Goal: Transaction & Acquisition: Obtain resource

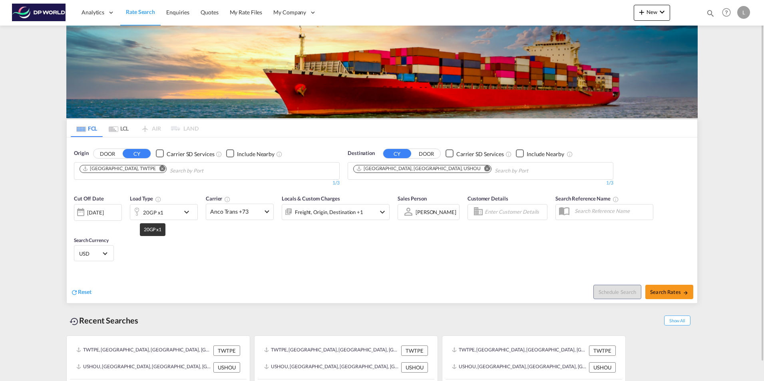
click at [161, 210] on div "20GP x1" at bounding box center [153, 212] width 20 height 11
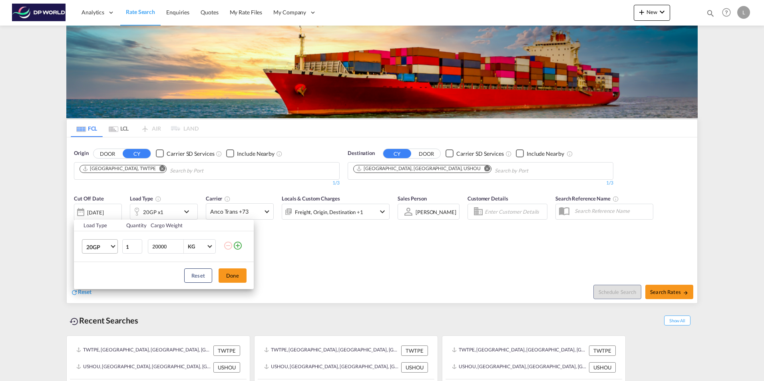
click at [99, 247] on span "20GP" at bounding box center [97, 247] width 23 height 8
click at [237, 278] on md-backdrop at bounding box center [382, 190] width 764 height 381
click at [667, 293] on div "Load Type Quantity Cargo Weight 20GP 1 20000 KG KG Load type addition is restri…" at bounding box center [382, 190] width 764 height 381
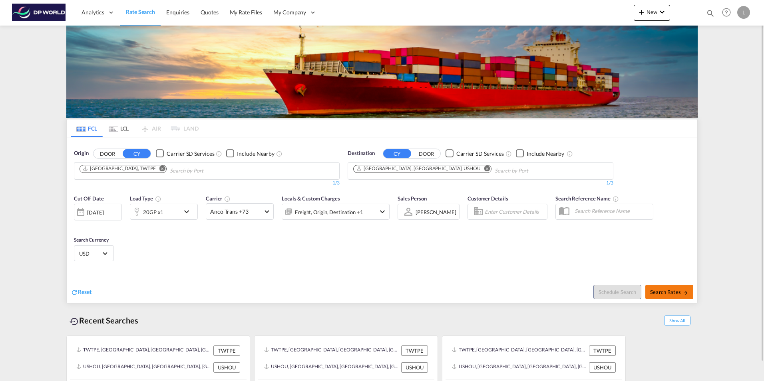
click at [669, 293] on span "Search Rates" at bounding box center [669, 292] width 38 height 6
type input "TWTPE to USHOU / [DATE]"
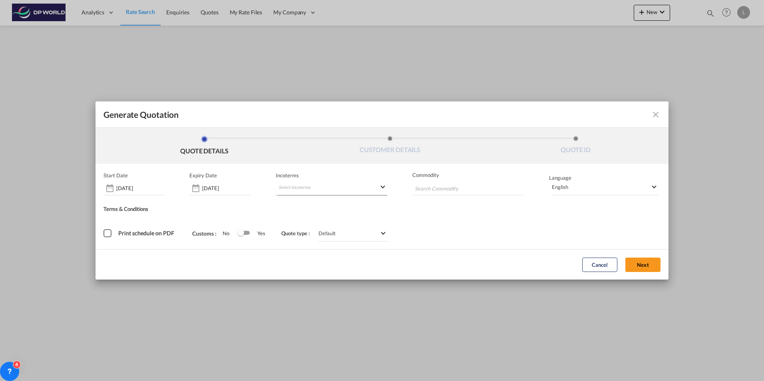
click at [297, 187] on md-select "Select Incoterms CIP - export Carriage and Insurance Paid to DAP - import Deliv…" at bounding box center [332, 188] width 112 height 14
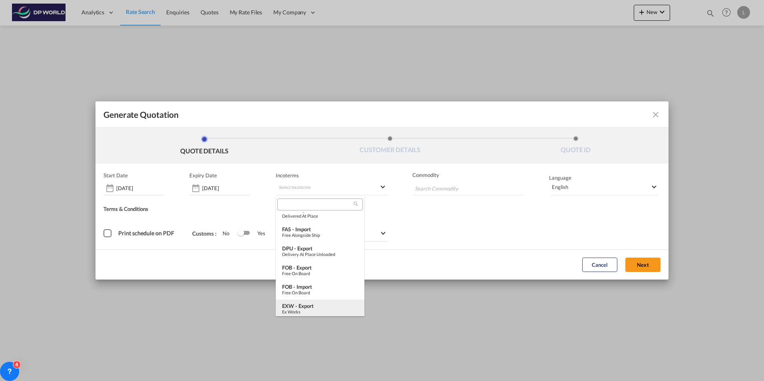
scroll to position [200, 0]
click at [305, 253] on div "Free on Board" at bounding box center [320, 255] width 76 height 5
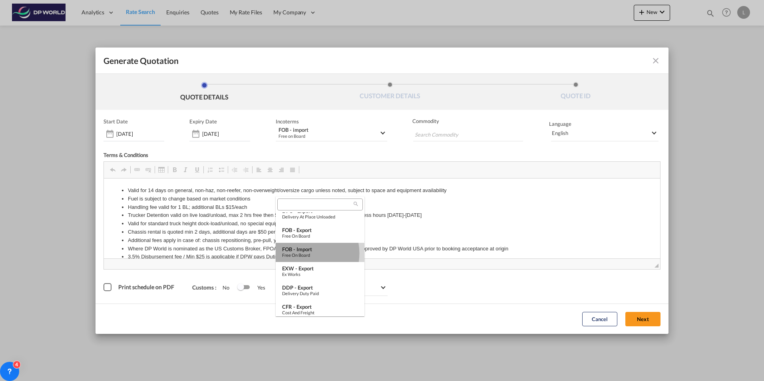
scroll to position [0, 0]
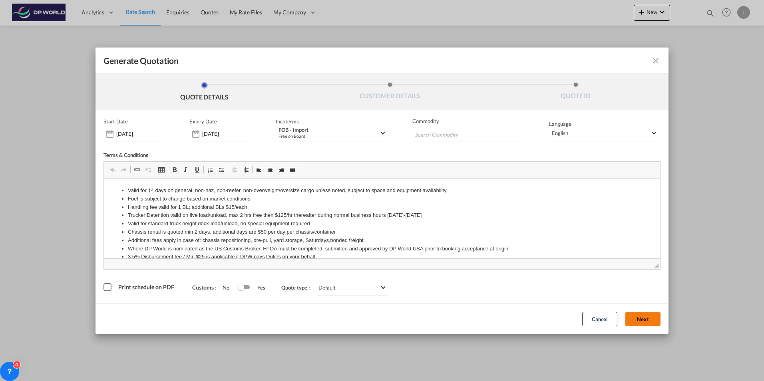
click at [638, 317] on button "Next" at bounding box center [643, 319] width 35 height 14
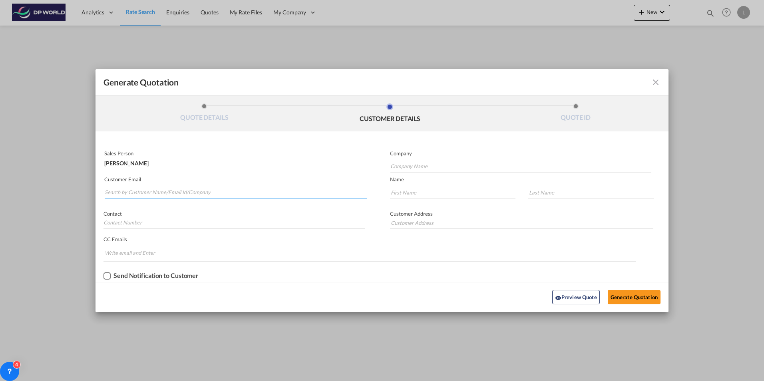
click at [119, 188] on input "Search by Customer Name/Email Id/Company" at bounding box center [236, 193] width 263 height 12
click at [116, 193] on input "Search by Customer Name/Email Id/Company" at bounding box center [236, 193] width 263 height 12
type input "usis"
drag, startPoint x: 116, startPoint y: 193, endPoint x: 0, endPoint y: 193, distance: 115.9
click at [0, 193] on div "Generate Quotation QUOTE DETAILS CUSTOMER DETAILS QUOTE ID Start Date [DATE] Ex…" at bounding box center [382, 190] width 764 height 381
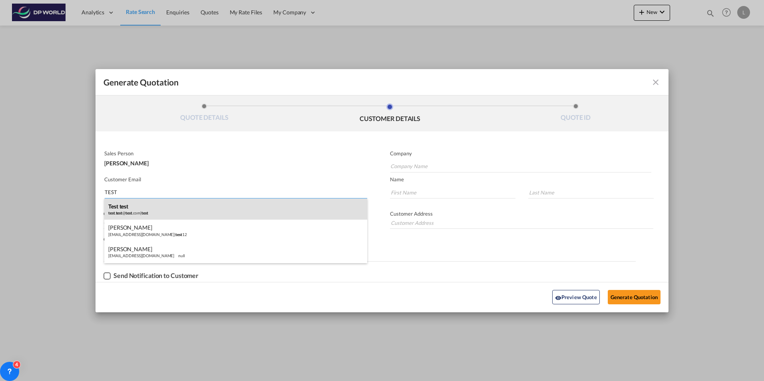
type input "TEST"
click at [128, 208] on div "test test test . test @ test .com | test" at bounding box center [235, 210] width 263 height 22
type input "test"
type input "[EMAIL_ADDRESS][DOMAIN_NAME]"
type input "test"
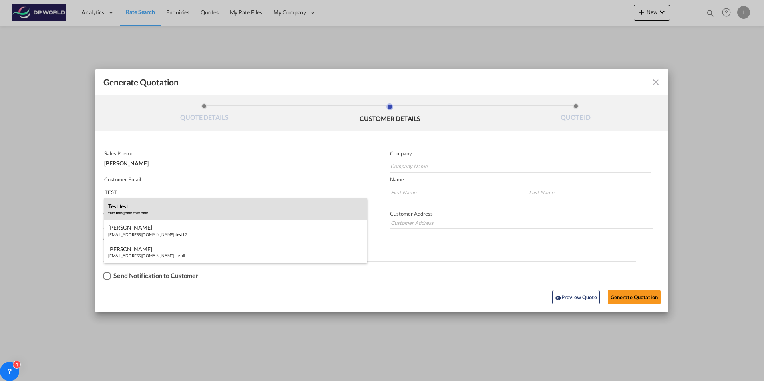
type input "test"
type input "Intercompany"
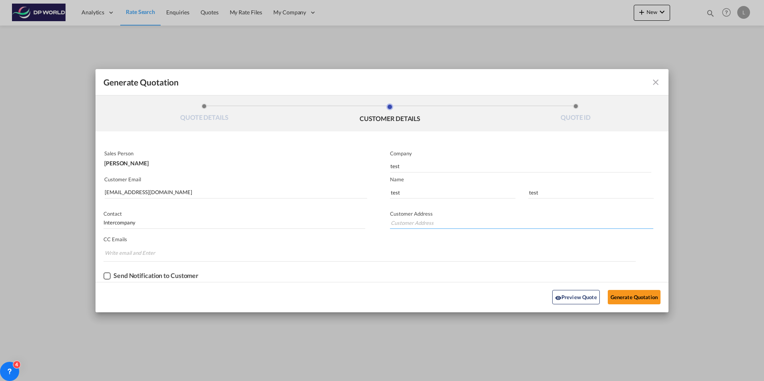
click at [399, 224] on input "Generate QuotationQUOTE ..." at bounding box center [521, 223] width 263 height 12
click at [127, 257] on input "Chips input." at bounding box center [135, 253] width 60 height 13
click at [106, 273] on div "Checkbox No Ink" at bounding box center [107, 276] width 7 height 7
click at [575, 299] on button "Preview Quote" at bounding box center [576, 297] width 48 height 14
click at [568, 299] on button "Preview Quote" at bounding box center [576, 297] width 48 height 14
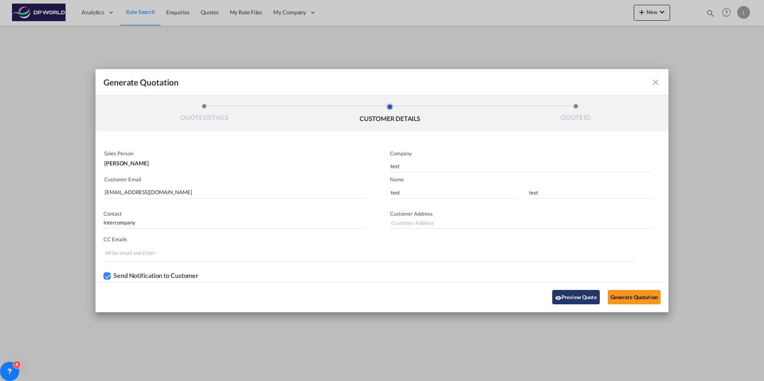
click at [586, 294] on button "Preview Quote" at bounding box center [576, 297] width 48 height 14
click at [585, 294] on button "Preview Quote" at bounding box center [576, 297] width 48 height 14
click at [636, 296] on button "Generate Quotation" at bounding box center [634, 297] width 53 height 14
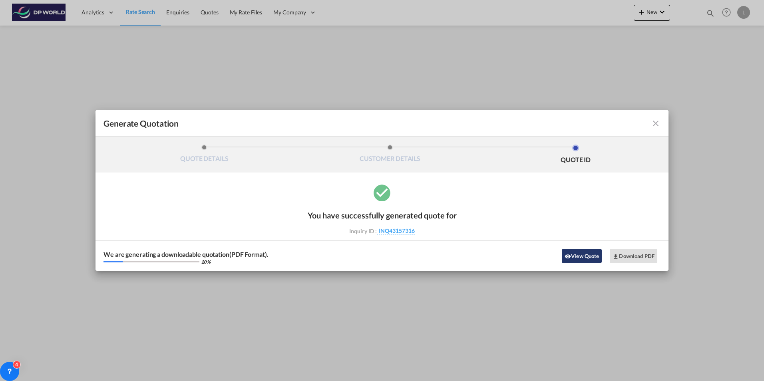
click at [590, 257] on button "View Quote" at bounding box center [582, 256] width 40 height 14
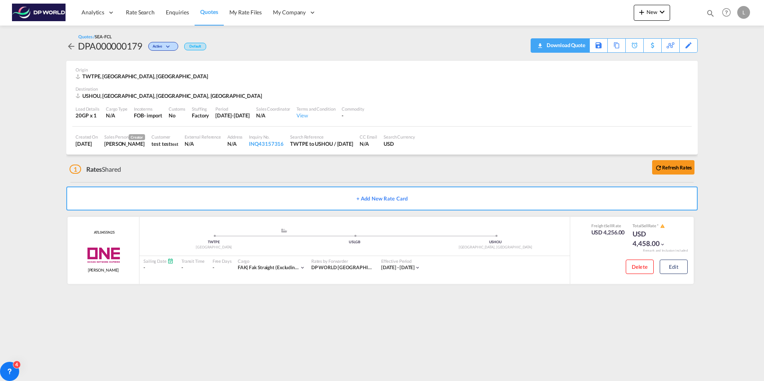
click at [545, 44] on div "Download Quote" at bounding box center [565, 45] width 41 height 13
click at [42, 14] on img at bounding box center [39, 13] width 54 height 18
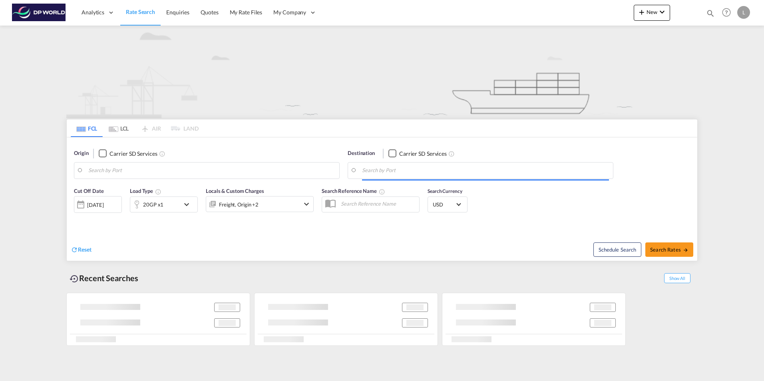
type input "[GEOGRAPHIC_DATA], TWTPE"
type input "[GEOGRAPHIC_DATA], [GEOGRAPHIC_DATA], USHOU"
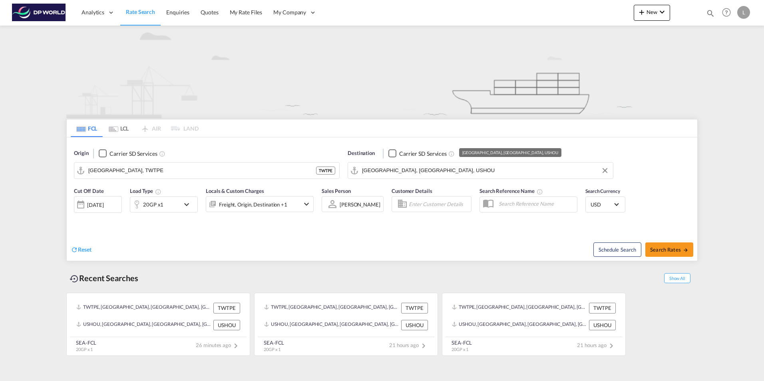
click at [402, 170] on input "[GEOGRAPHIC_DATA], [GEOGRAPHIC_DATA], USHOU" at bounding box center [485, 171] width 247 height 12
click at [606, 169] on md-icon "Clear Input" at bounding box center [605, 170] width 9 height 9
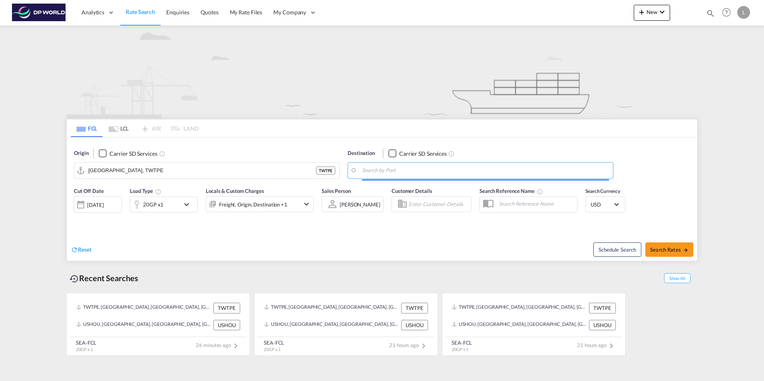
click at [380, 167] on input "Search by Port" at bounding box center [485, 171] width 247 height 12
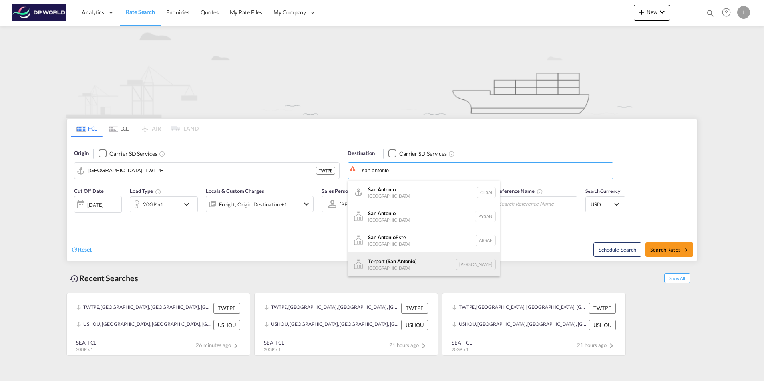
scroll to position [72, 0]
click at [400, 267] on div "[GEOGRAPHIC_DATA] , [GEOGRAPHIC_DATA] [GEOGRAPHIC_DATA] USSAT" at bounding box center [424, 265] width 152 height 24
type input "[GEOGRAPHIC_DATA], [GEOGRAPHIC_DATA], USSAT"
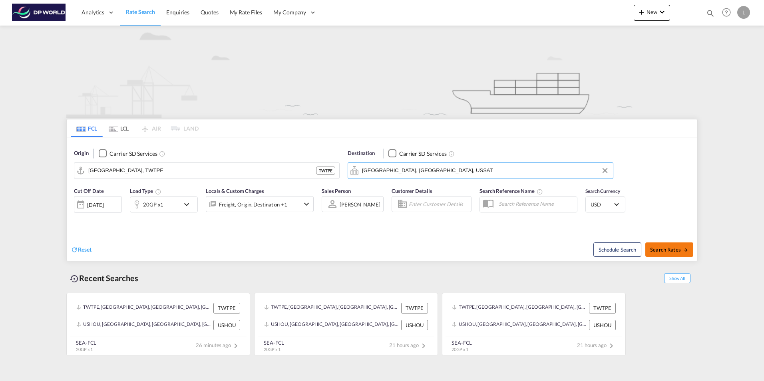
click at [666, 247] on span "Search Rates" at bounding box center [669, 250] width 38 height 6
type input "TWTPE to USSAT / [DATE]"
